Goal: Ask a question

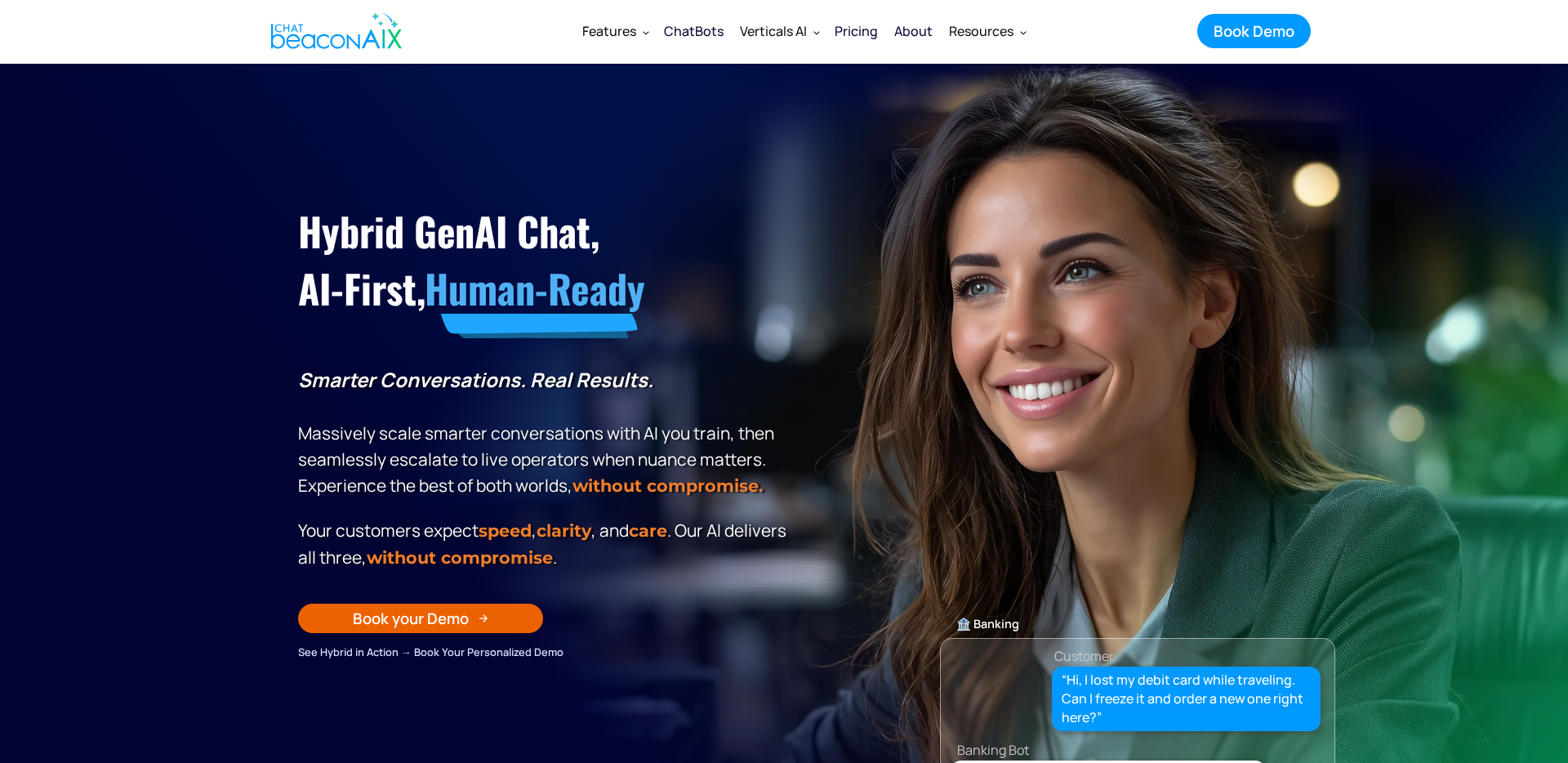
click at [883, 273] on div "Hybrid GenAI Chat, AI-First, Human-Ready Smarter Conversations. Real Results. M…" at bounding box center [784, 403] width 1004 height 516
click at [1514, 732] on icon "button" at bounding box center [1520, 714] width 53 height 53
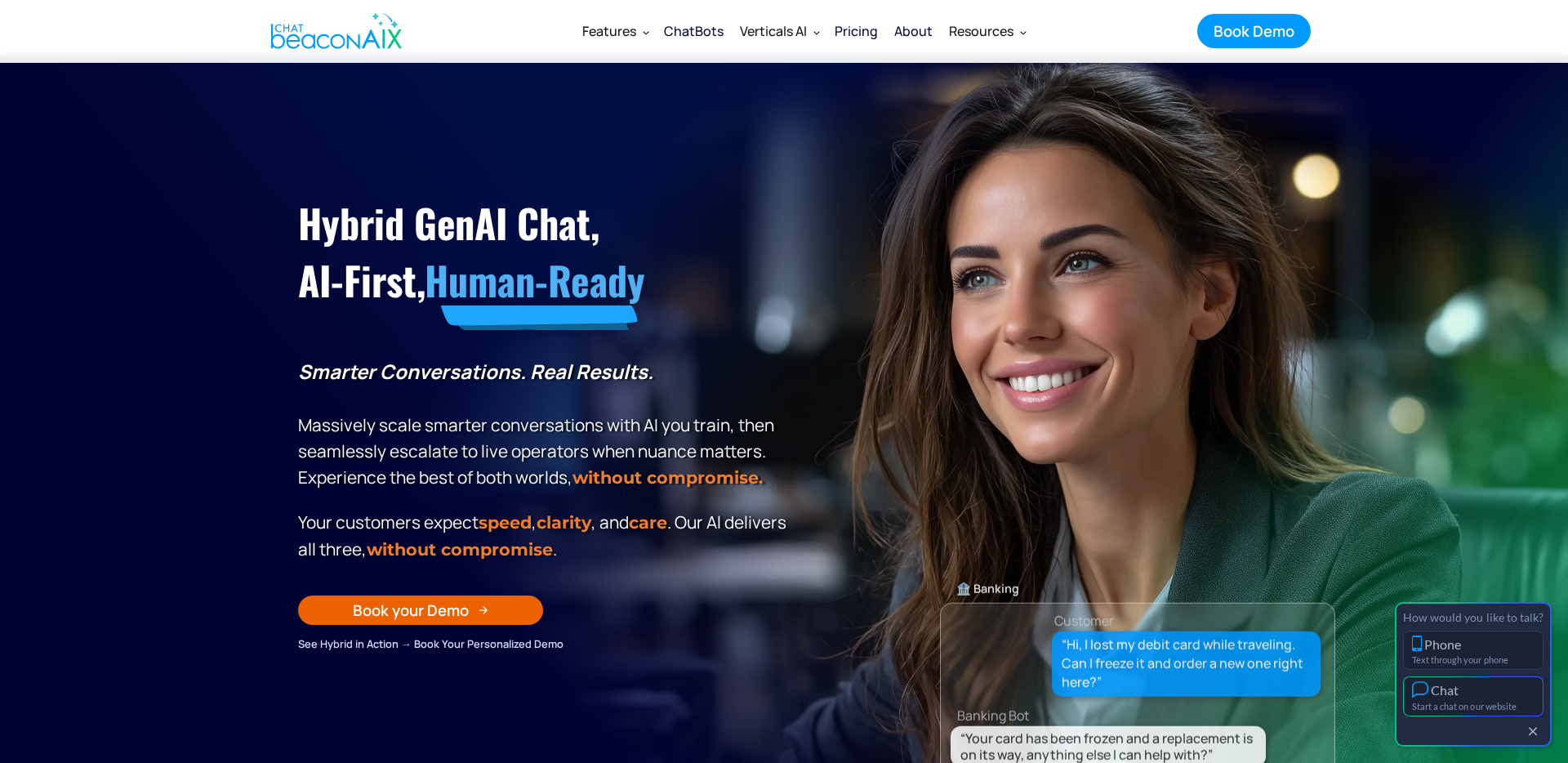
scroll to position [9, 0]
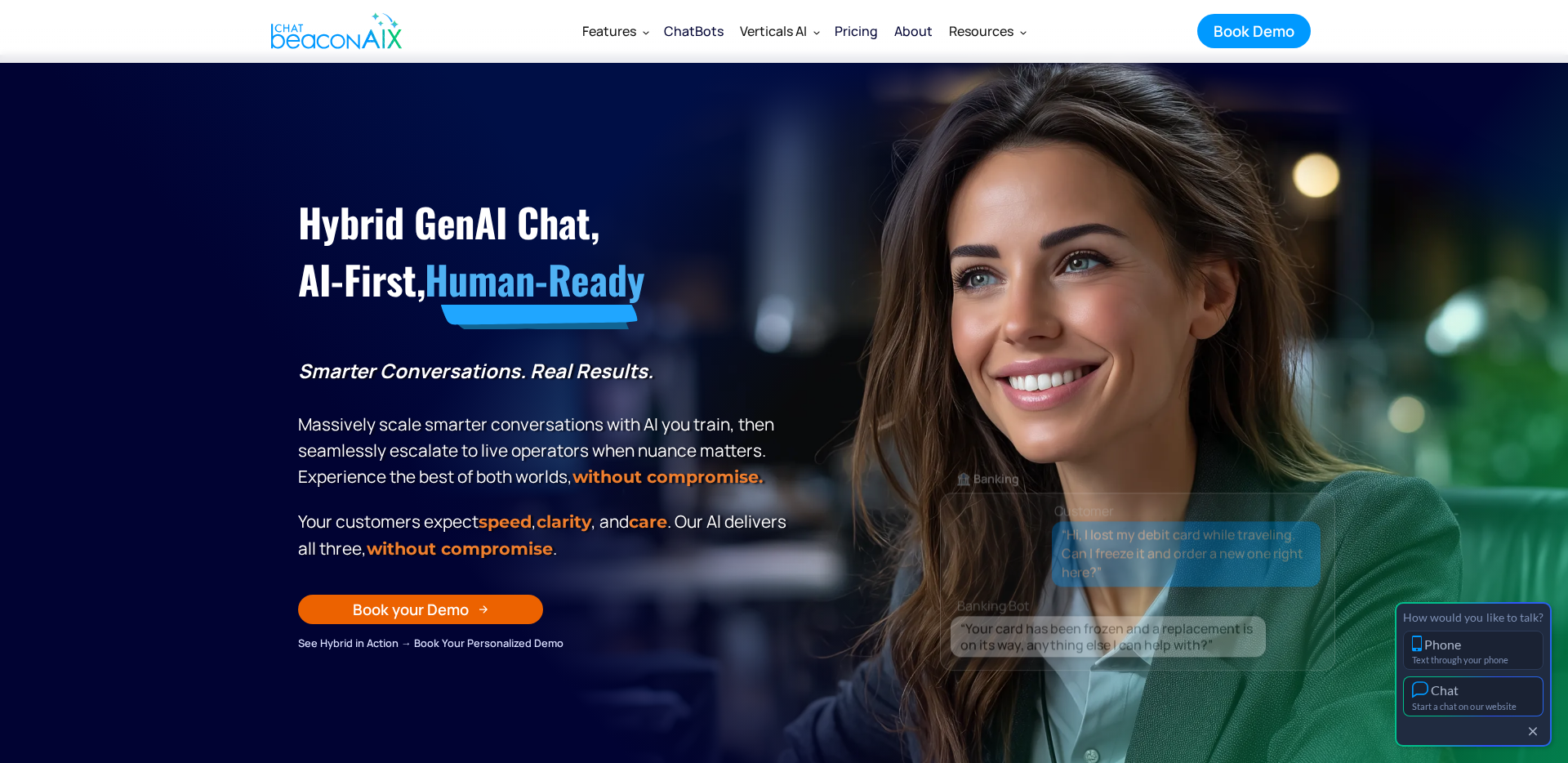
click at [1484, 696] on div "Chat" at bounding box center [1473, 690] width 123 height 17
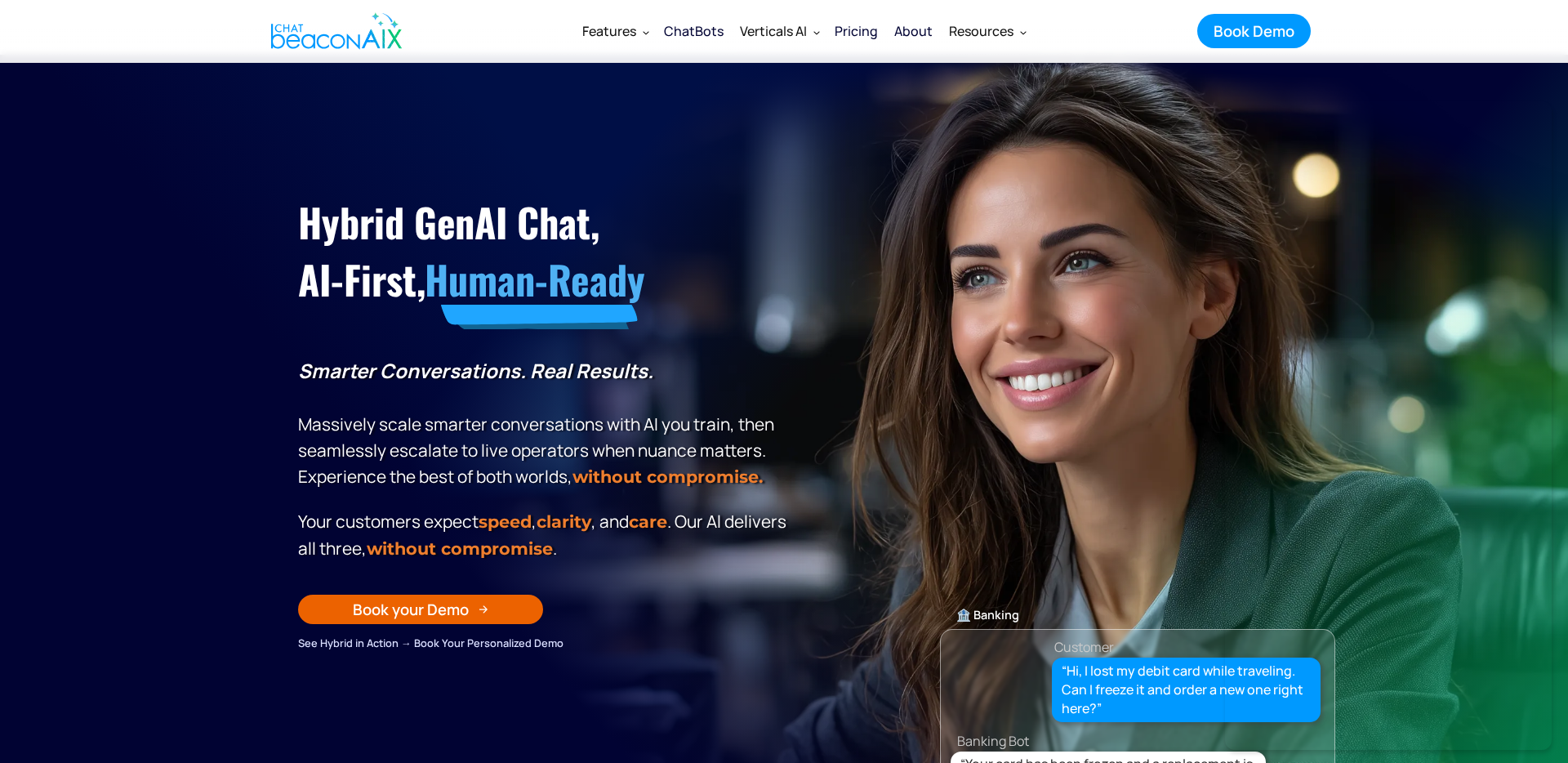
scroll to position [9, 0]
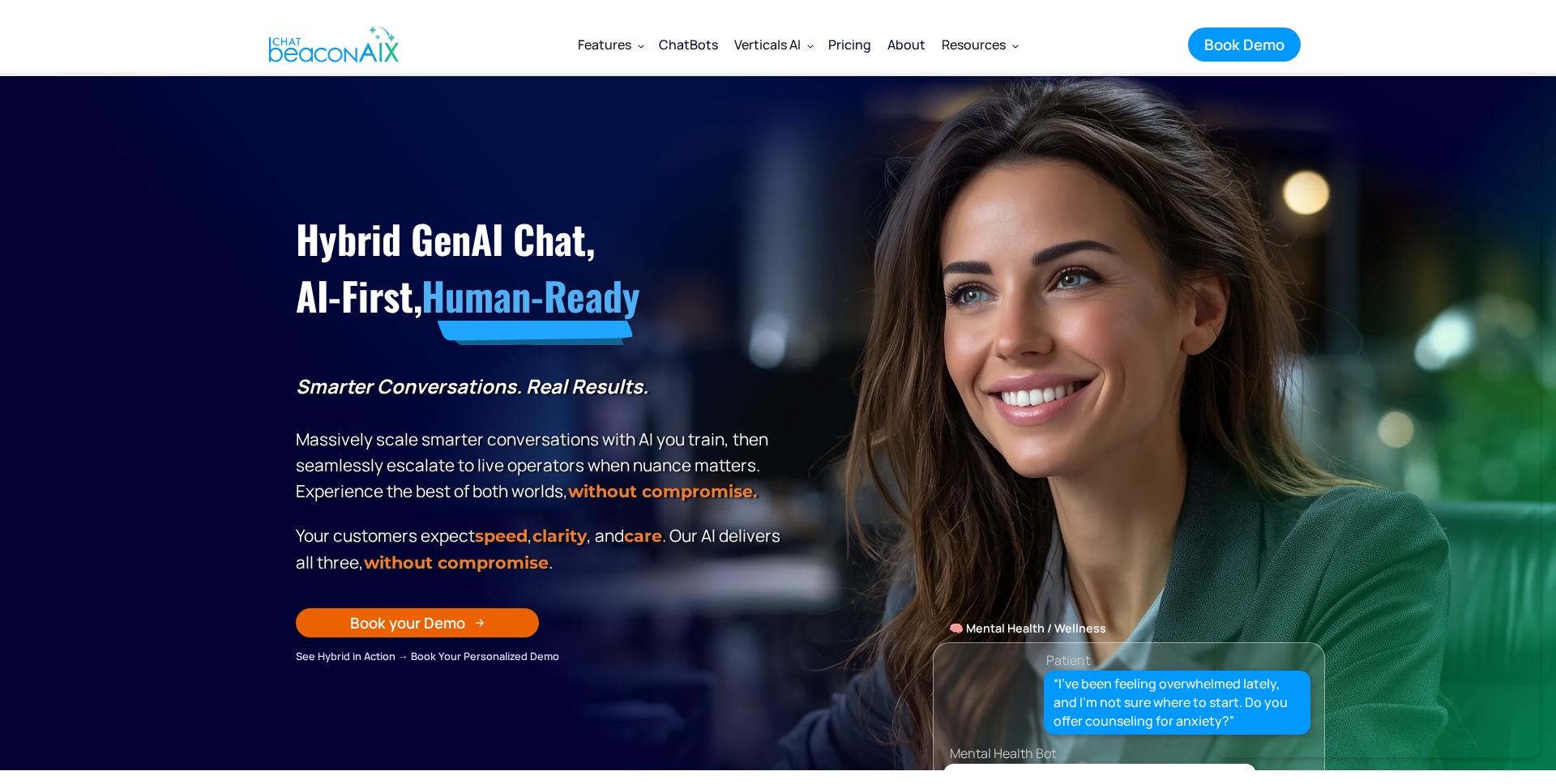
scroll to position [3, 0]
